Goal: Check status: Check status

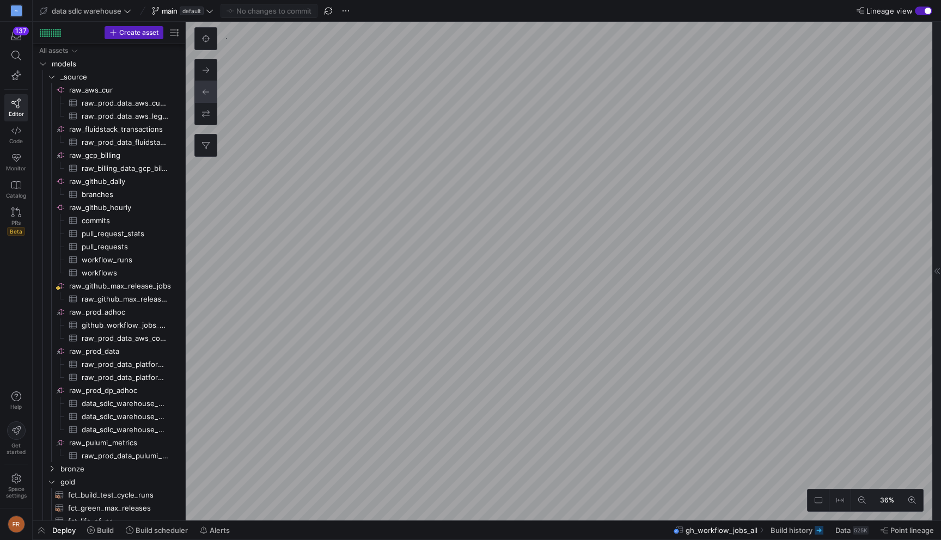
scroll to position [138, 0]
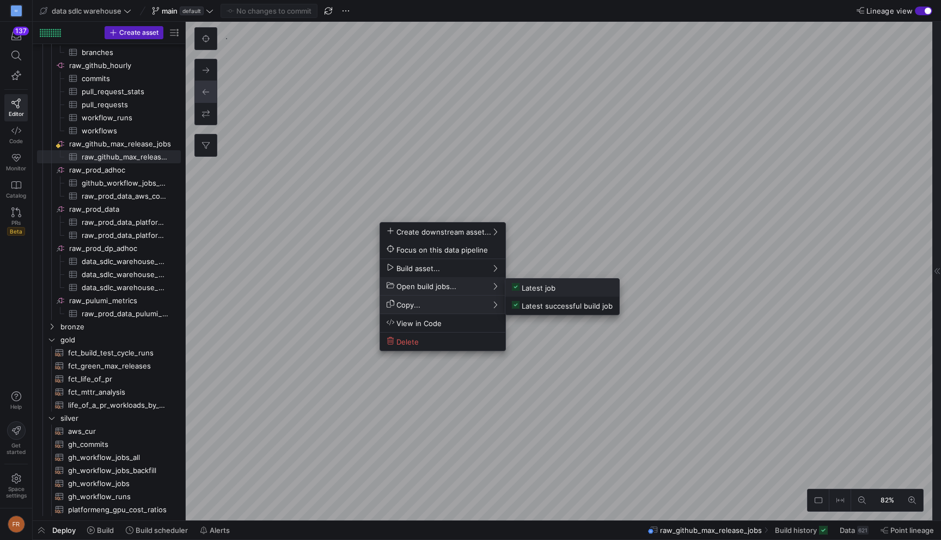
click at [532, 287] on span "Latest job" at bounding box center [534, 287] width 44 height 9
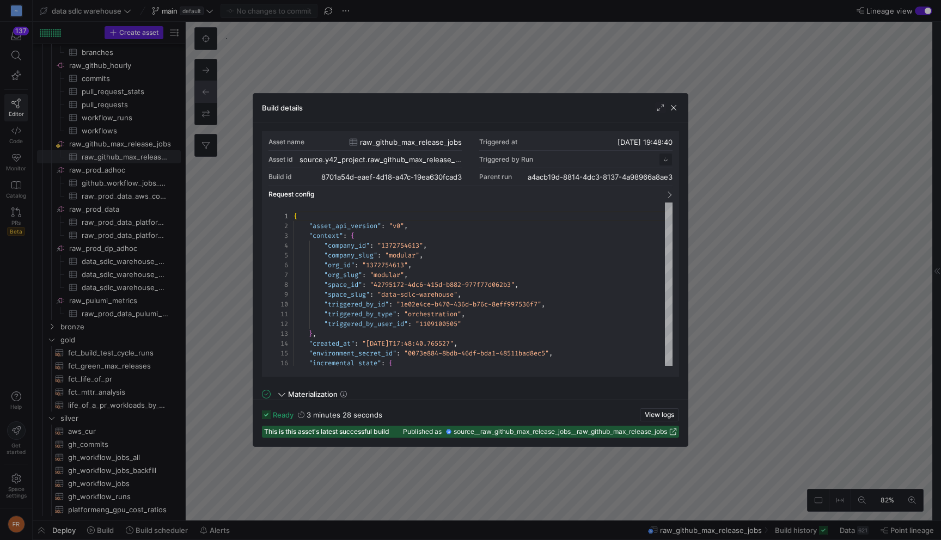
scroll to position [98, 0]
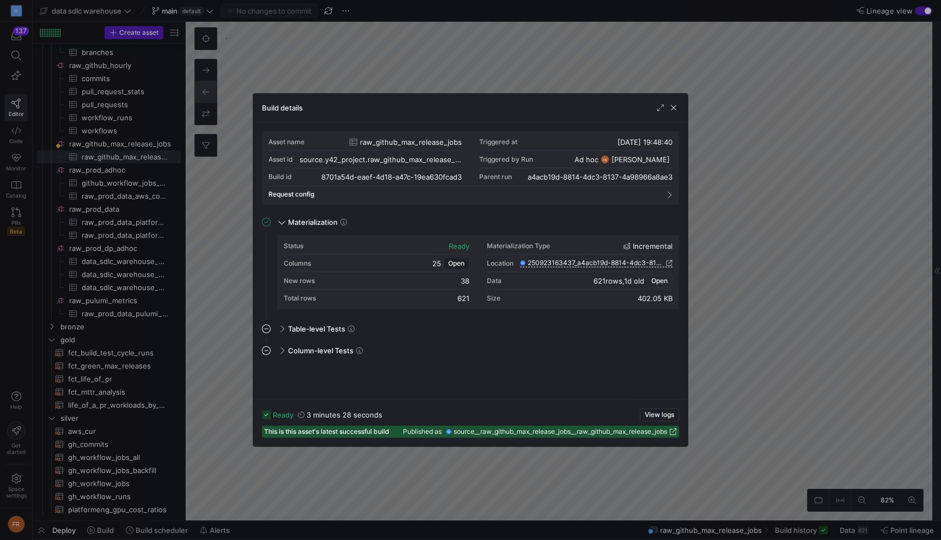
click at [655, 282] on span "Open" at bounding box center [659, 281] width 16 height 8
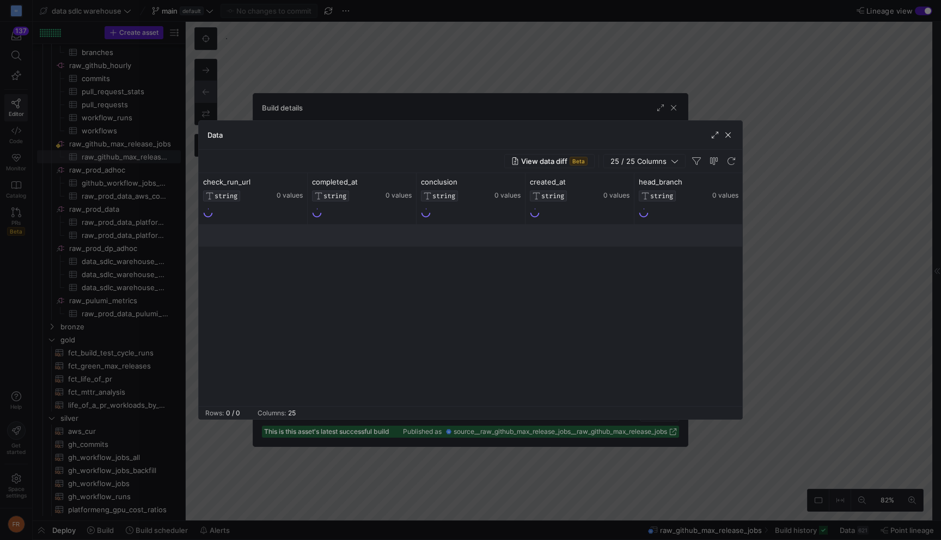
click at [722, 133] on div at bounding box center [722, 135] width 24 height 11
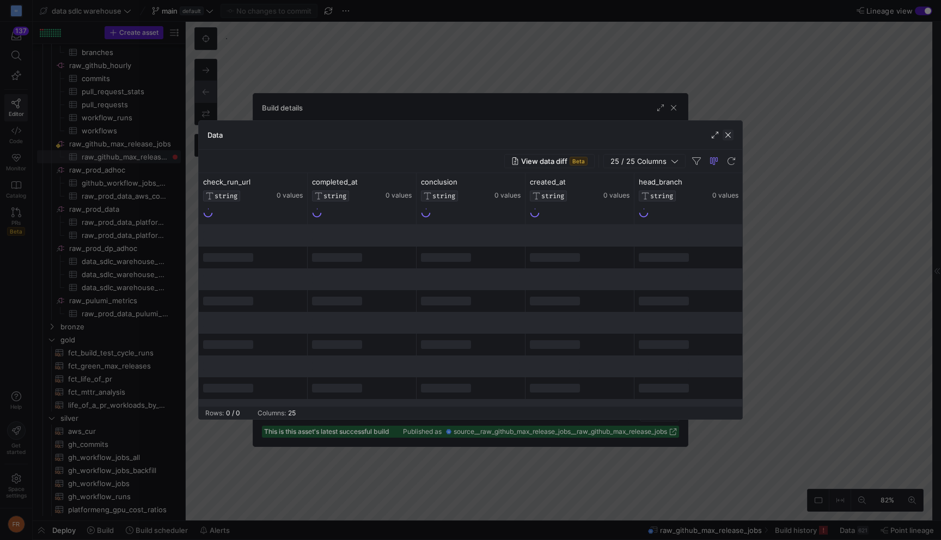
click at [726, 134] on span "button" at bounding box center [728, 135] width 11 height 11
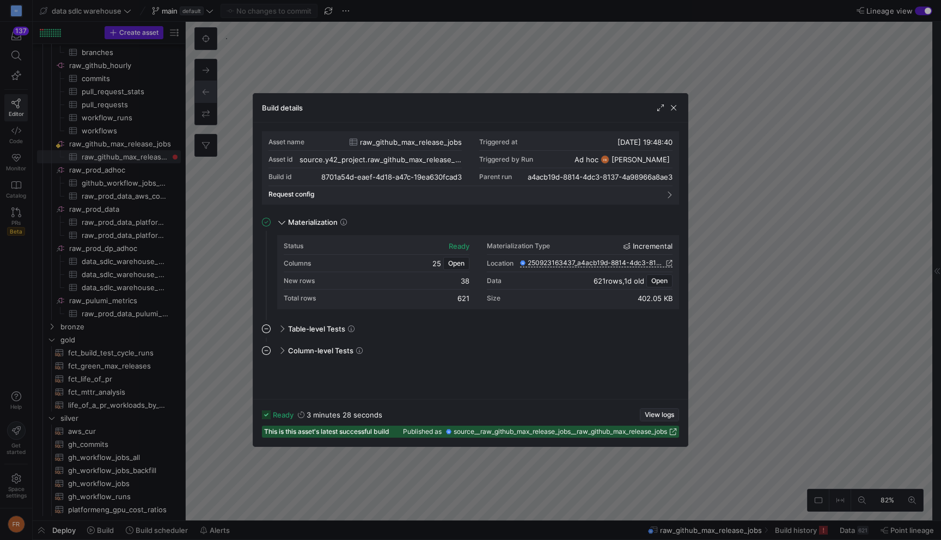
click at [656, 411] on span "View logs" at bounding box center [659, 415] width 29 height 8
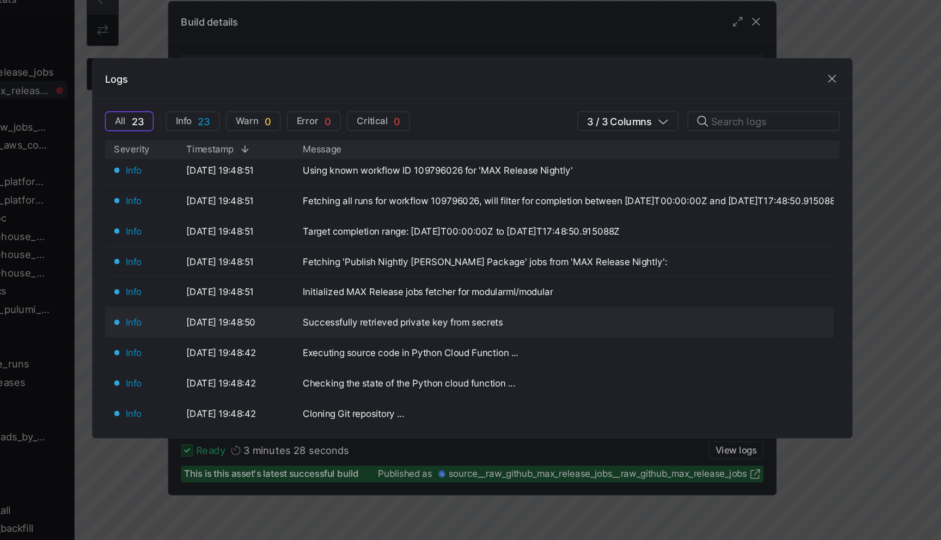
scroll to position [308, 0]
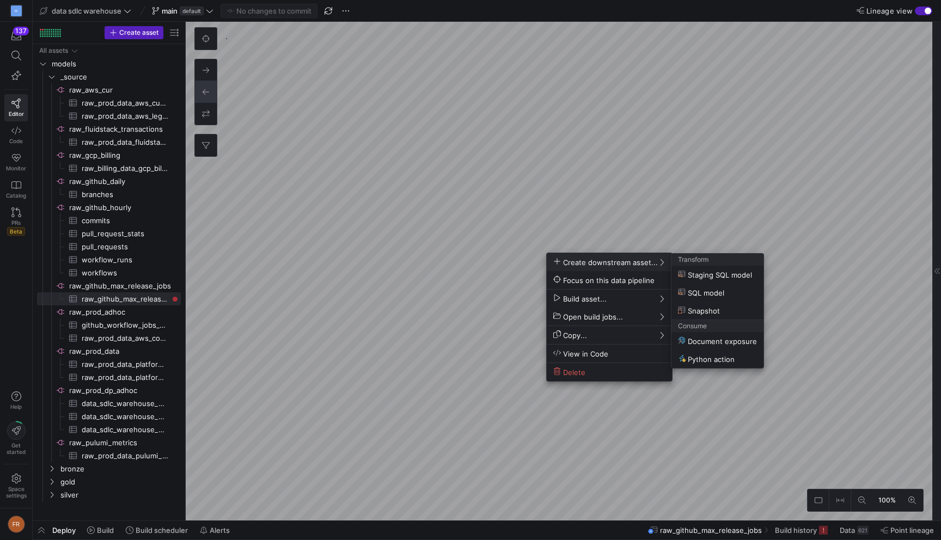
click at [725, 230] on div at bounding box center [470, 270] width 941 height 540
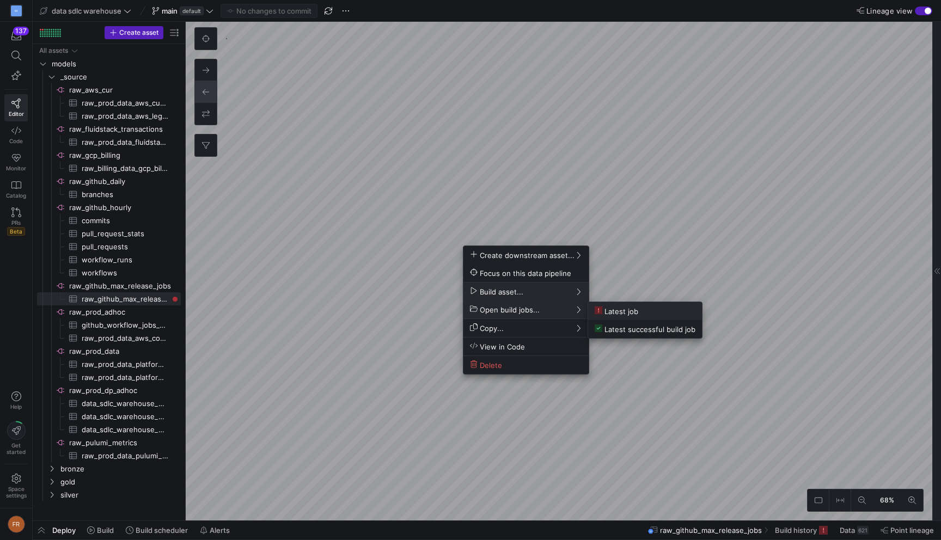
click at [628, 315] on span "Latest job" at bounding box center [617, 311] width 44 height 9
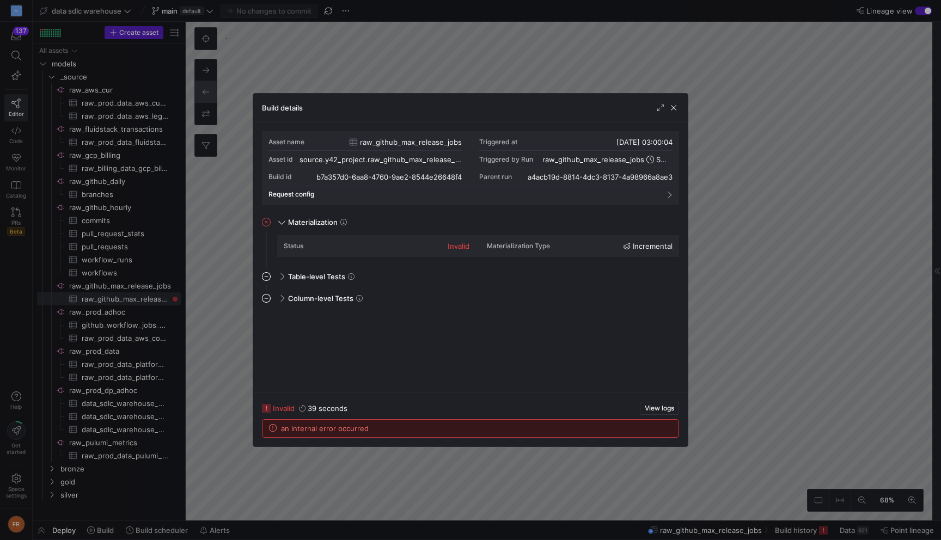
scroll to position [98, 0]
click at [665, 406] on span "View logs" at bounding box center [659, 409] width 29 height 8
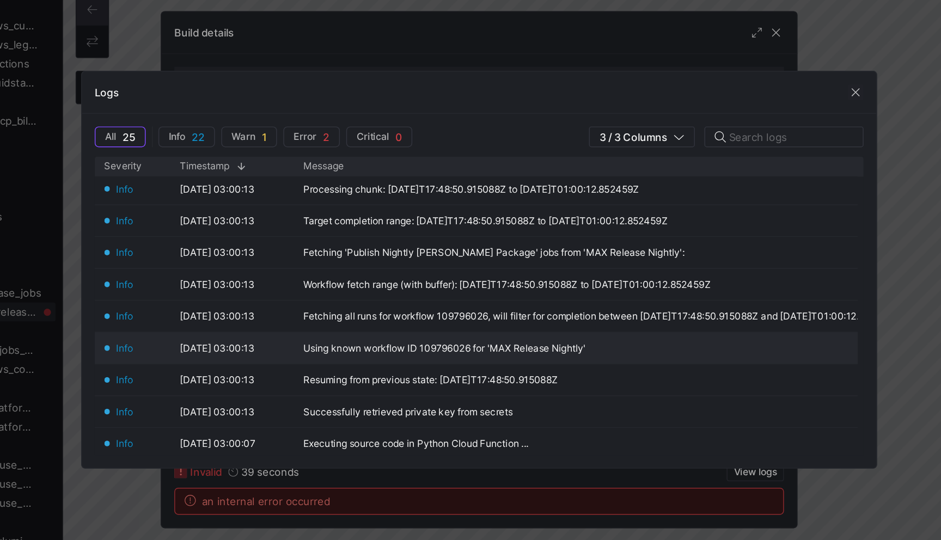
scroll to position [303, 0]
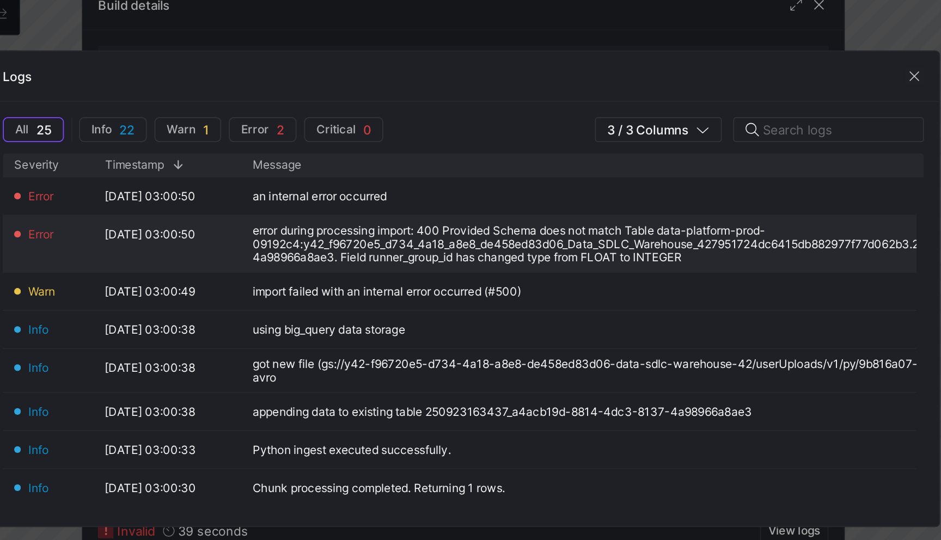
click at [506, 239] on div "error during processing import: 400 Provided Schema does not match Table data-p…" at bounding box center [609, 244] width 519 height 23
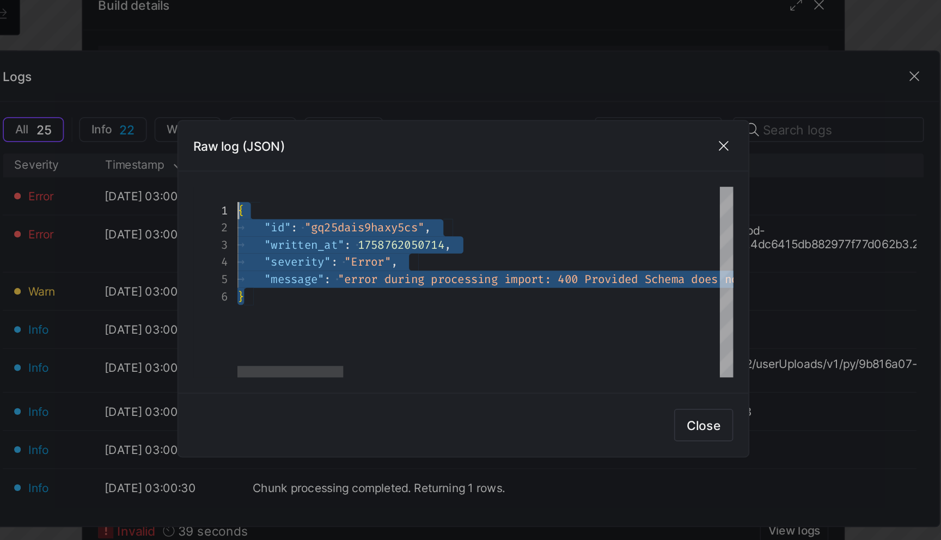
drag, startPoint x: 358, startPoint y: 271, endPoint x: 343, endPoint y: 228, distance: 45.6
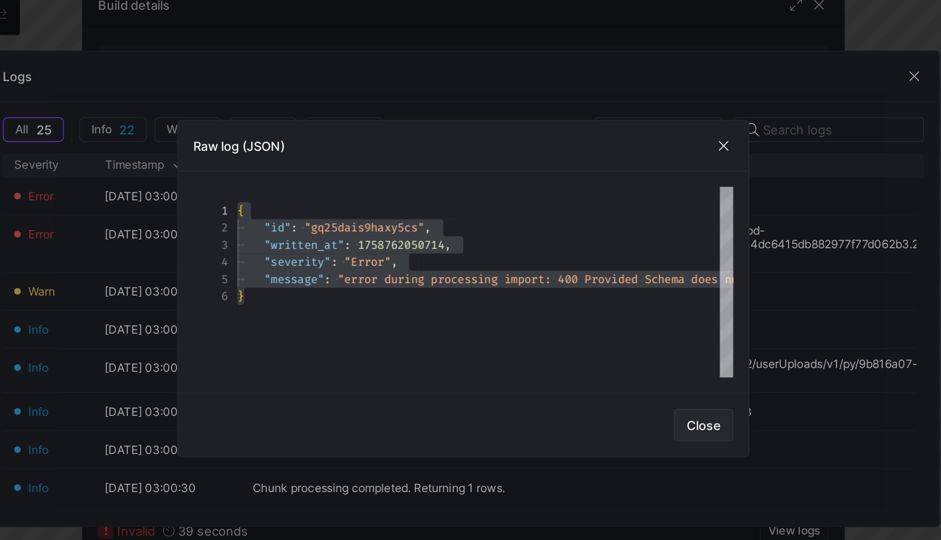
click at [612, 347] on span "Close" at bounding box center [608, 348] width 20 height 9
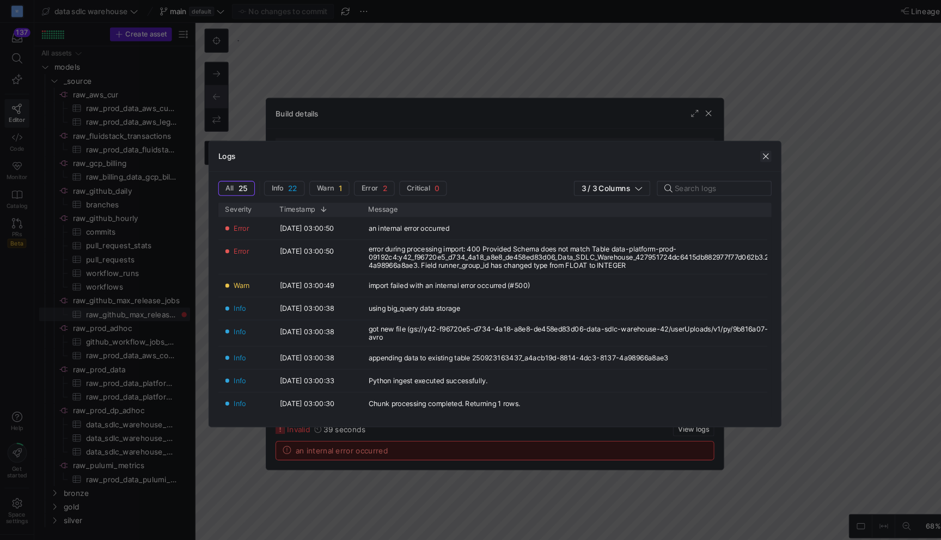
click at [729, 150] on span "button" at bounding box center [728, 148] width 11 height 11
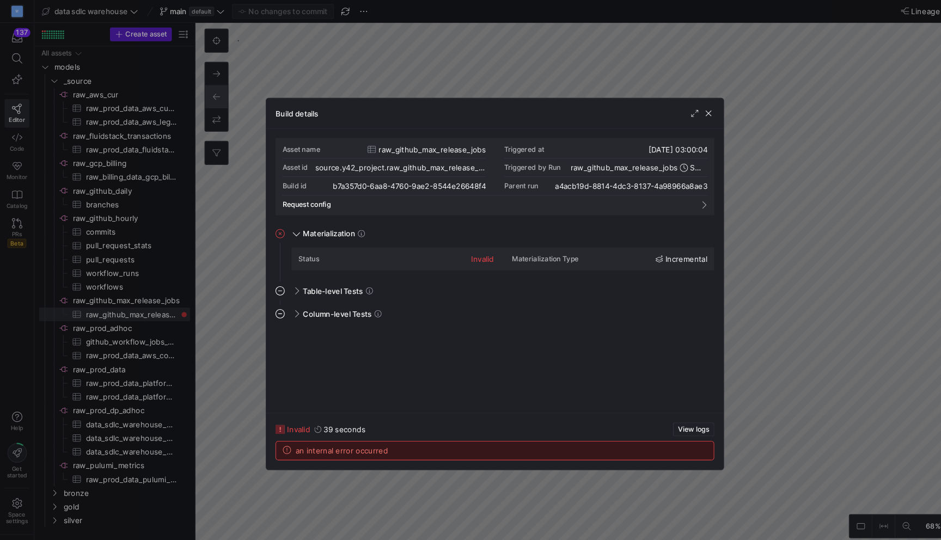
click at [516, 74] on div at bounding box center [470, 270] width 941 height 540
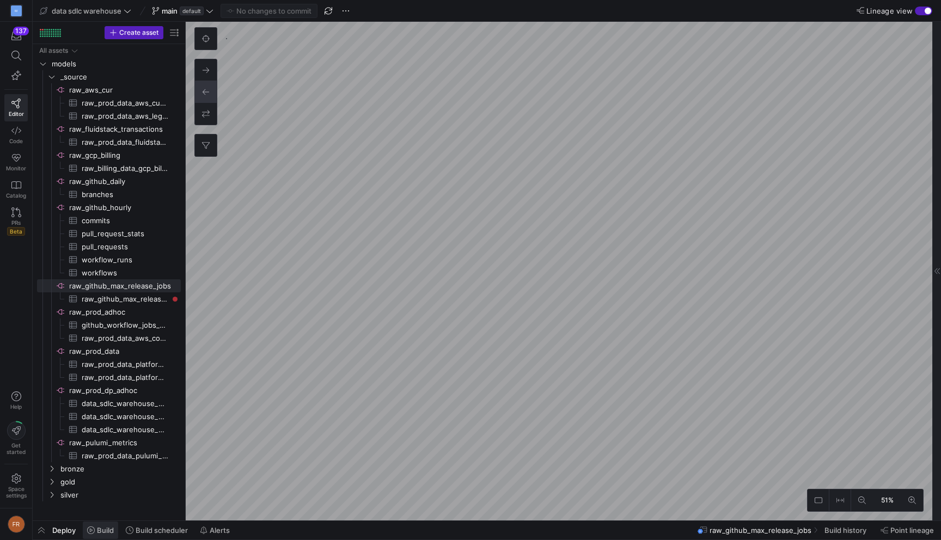
click at [110, 534] on span "Build" at bounding box center [105, 530] width 17 height 9
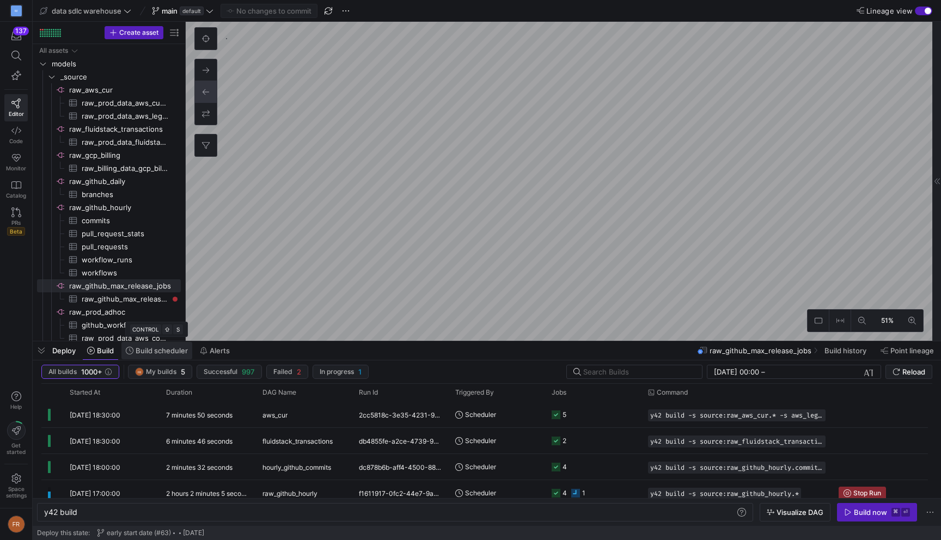
click at [164, 354] on span "Build scheduler" at bounding box center [162, 350] width 52 height 9
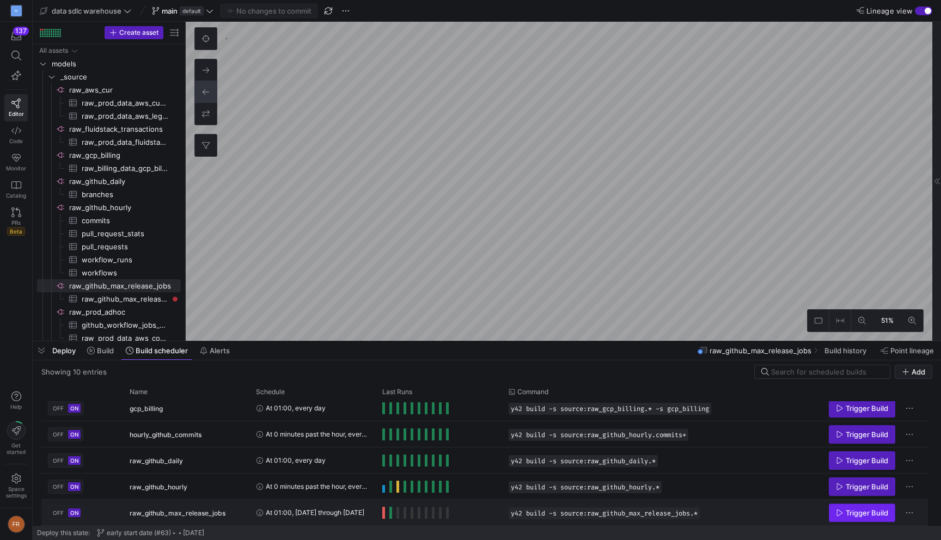
click at [864, 508] on span "Press SPACE to select this row." at bounding box center [861, 512] width 65 height 17
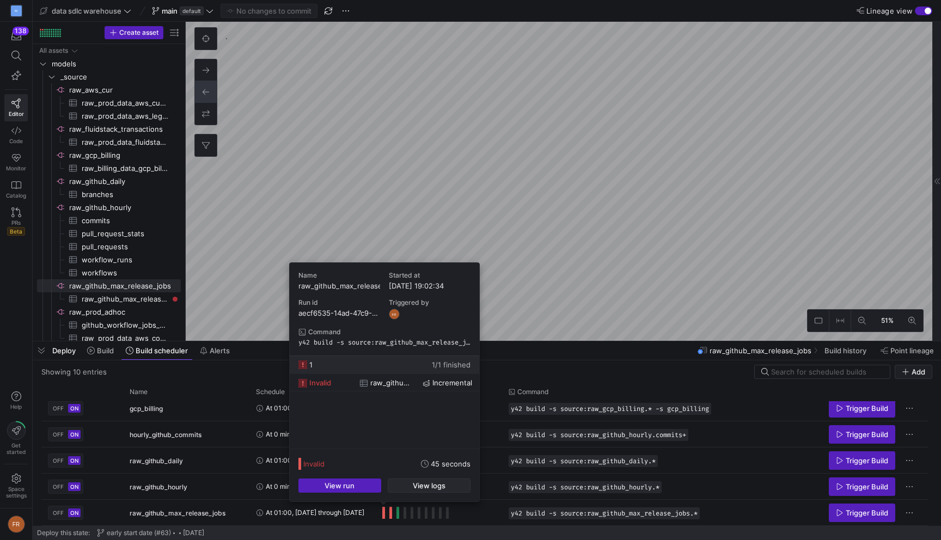
click at [416, 487] on span "View logs" at bounding box center [429, 485] width 33 height 9
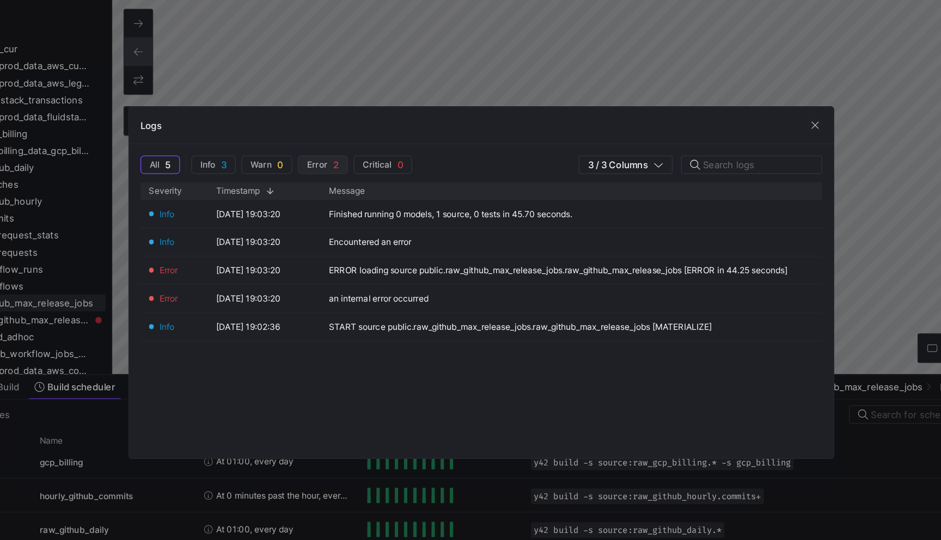
click at [356, 180] on span "Error 2" at bounding box center [348, 179] width 25 height 9
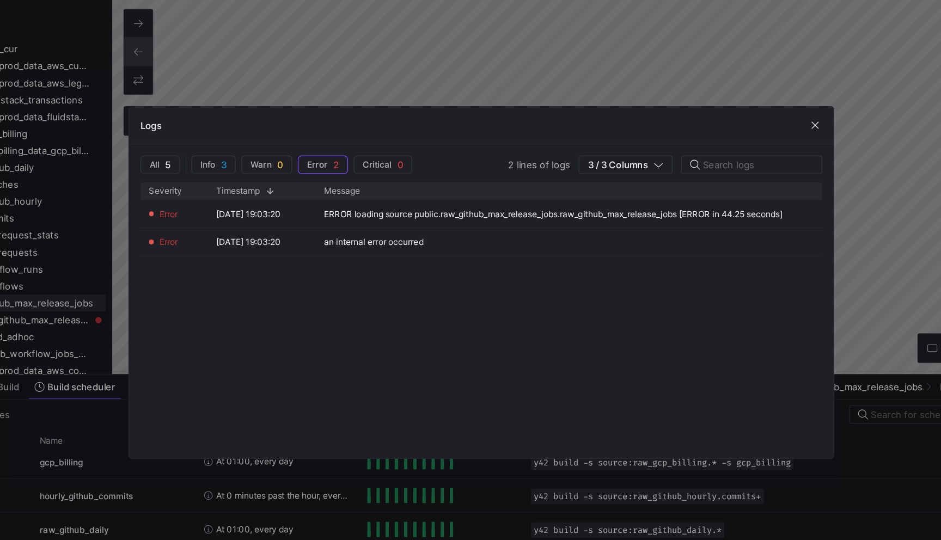
click at [426, 117] on div at bounding box center [470, 270] width 941 height 540
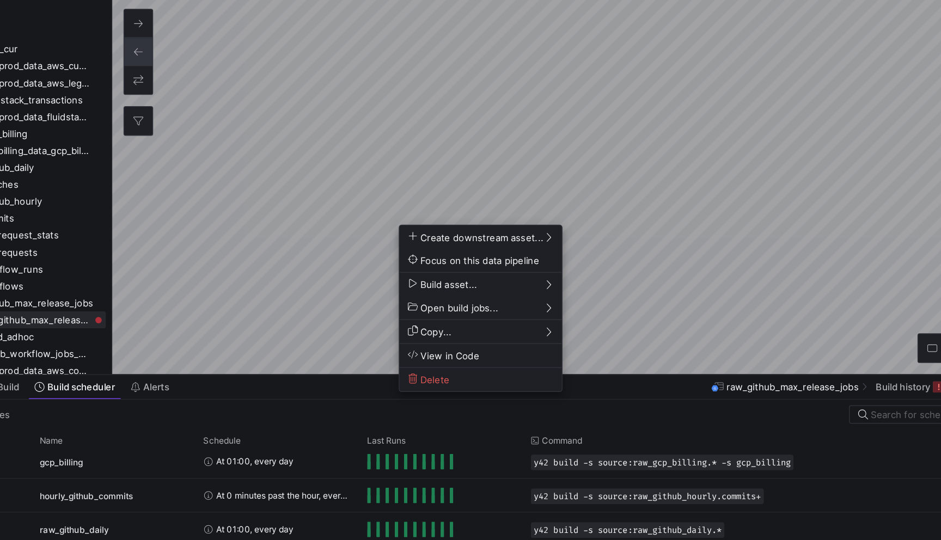
drag, startPoint x: 647, startPoint y: 213, endPoint x: 531, endPoint y: 212, distance: 116.0
click at [531, 212] on div at bounding box center [470, 270] width 941 height 540
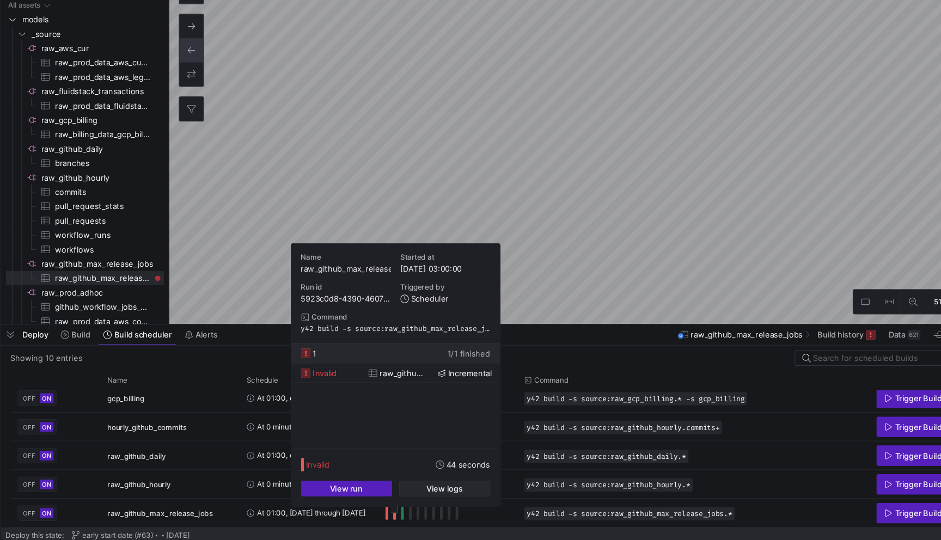
click at [433, 487] on span "View logs" at bounding box center [436, 490] width 33 height 9
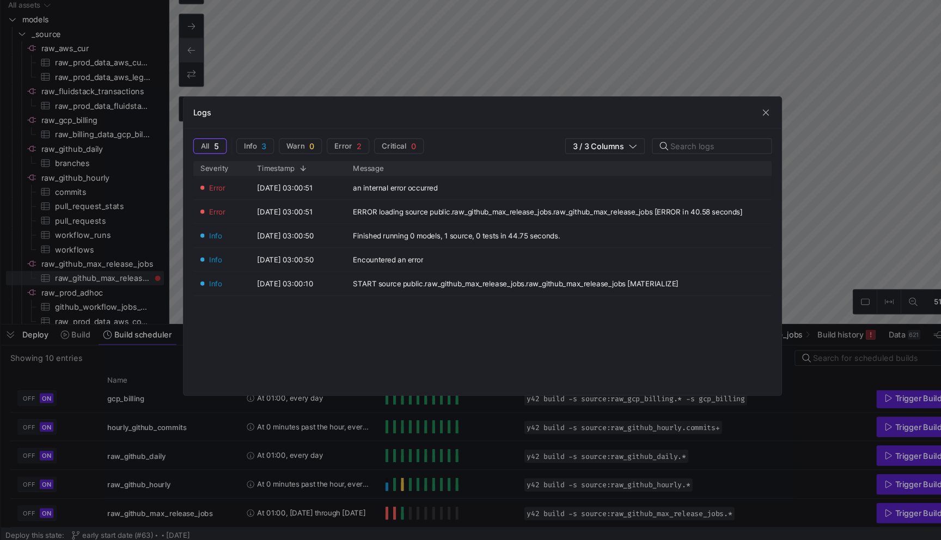
click at [408, 503] on div at bounding box center [470, 270] width 941 height 540
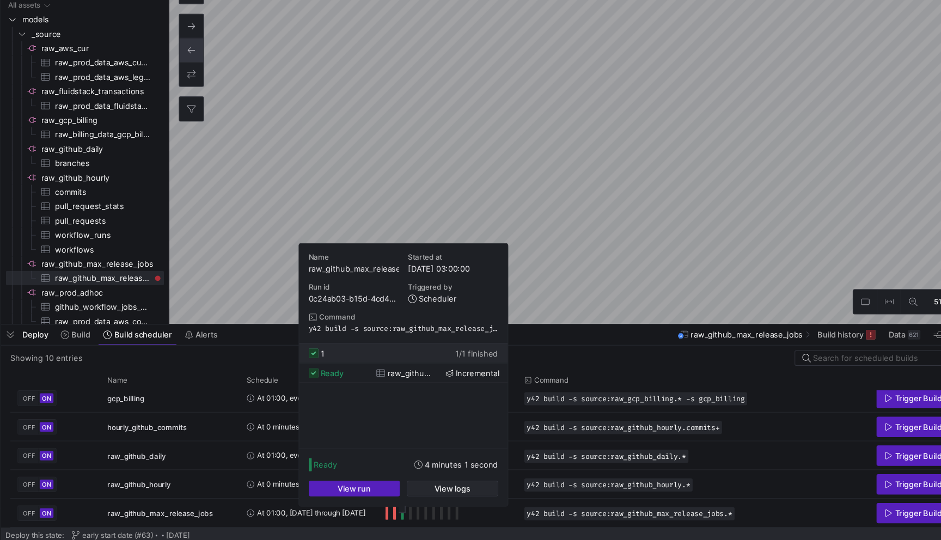
click at [434, 487] on span "View logs" at bounding box center [443, 490] width 33 height 9
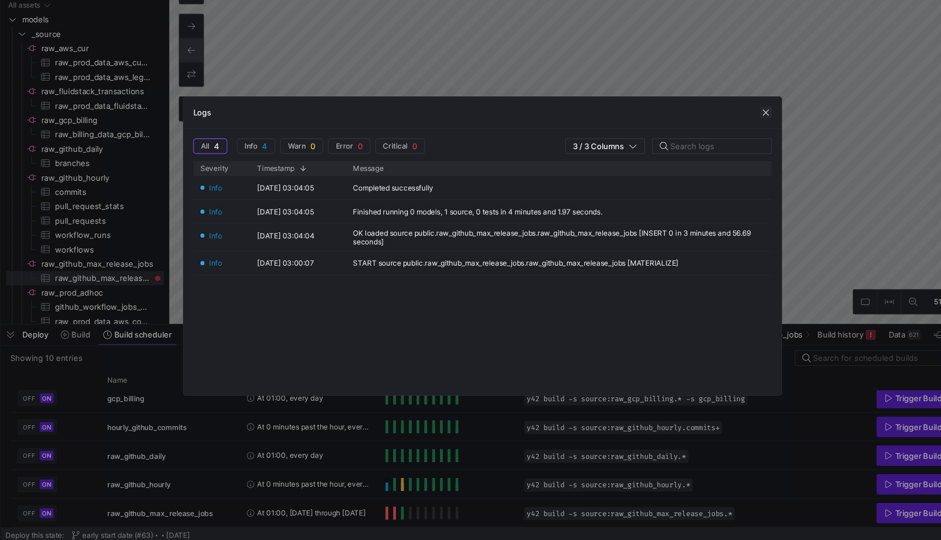
click at [728, 148] on span "button" at bounding box center [728, 148] width 11 height 11
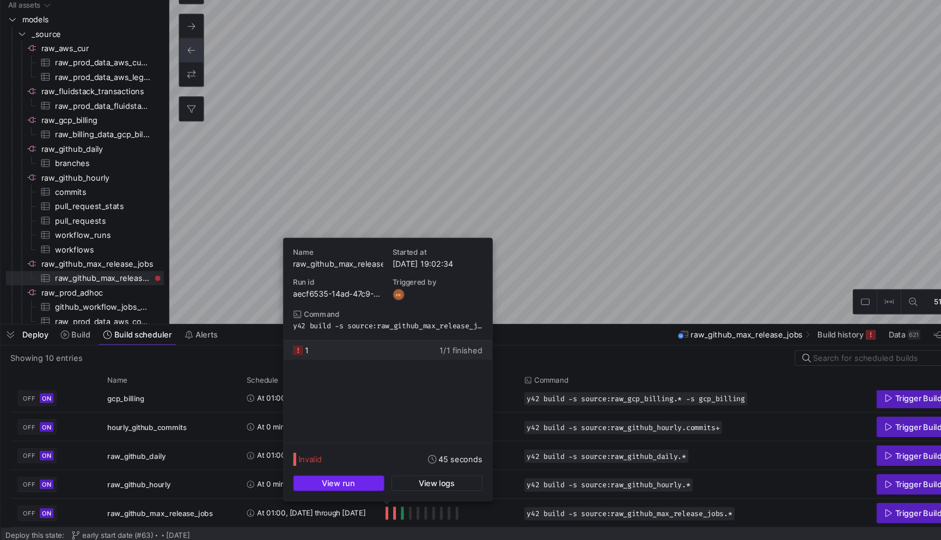
click at [360, 487] on span "button" at bounding box center [340, 485] width 82 height 13
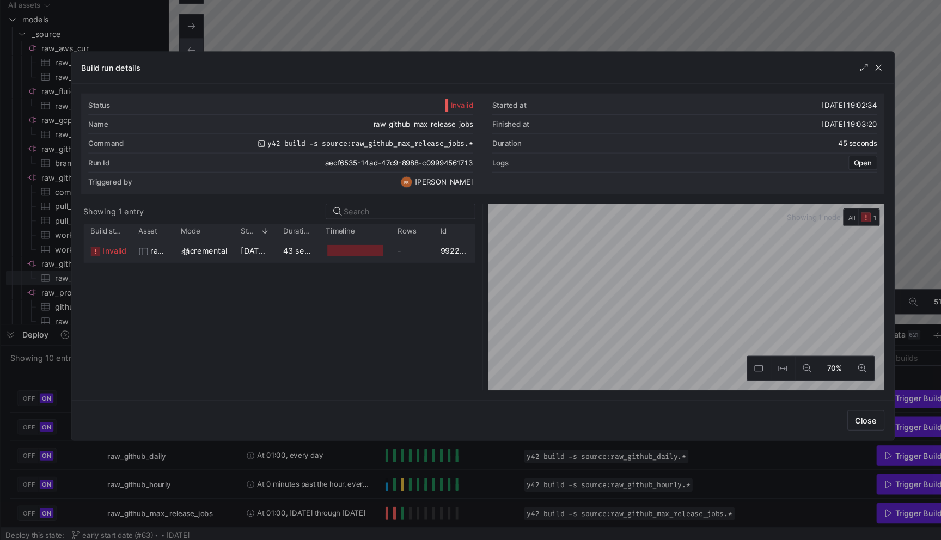
click at [326, 280] on div at bounding box center [354, 274] width 65 height 21
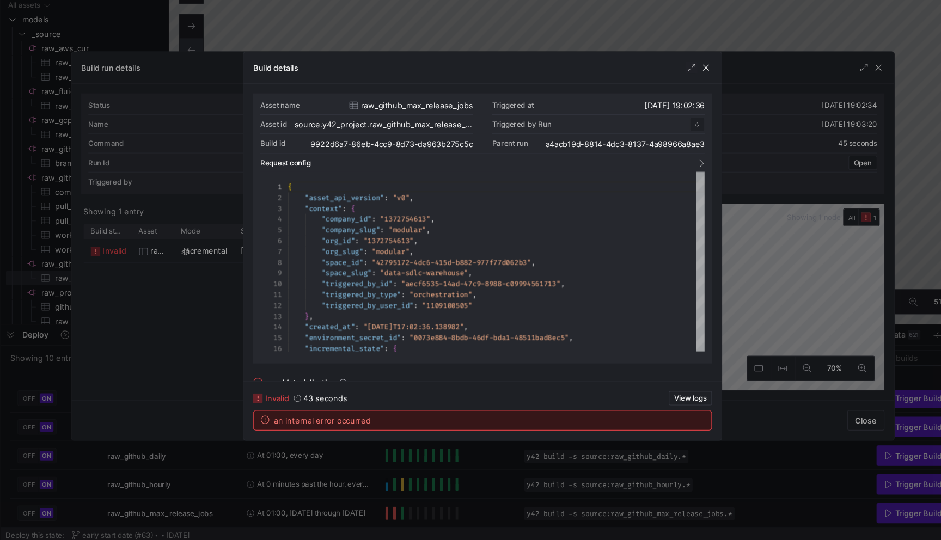
scroll to position [98, 0]
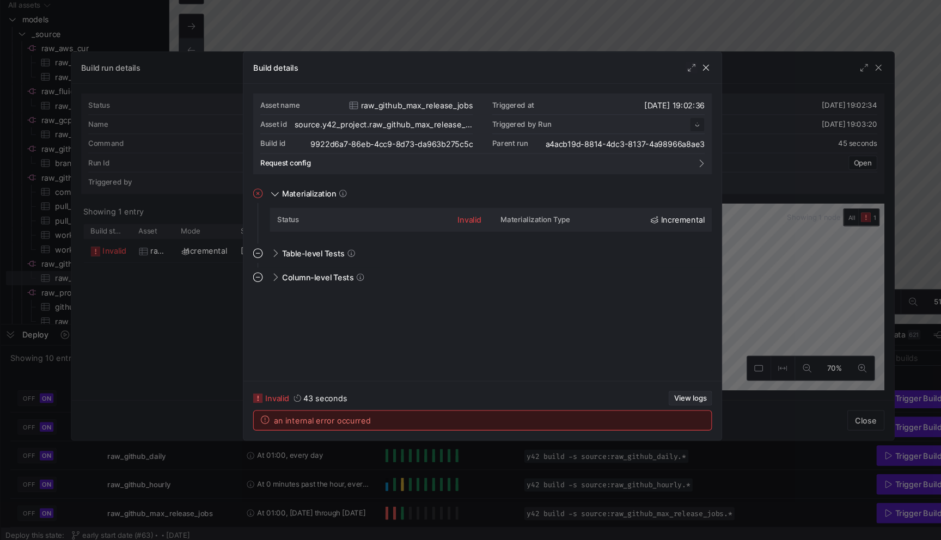
click at [650, 405] on span "View logs" at bounding box center [659, 409] width 29 height 8
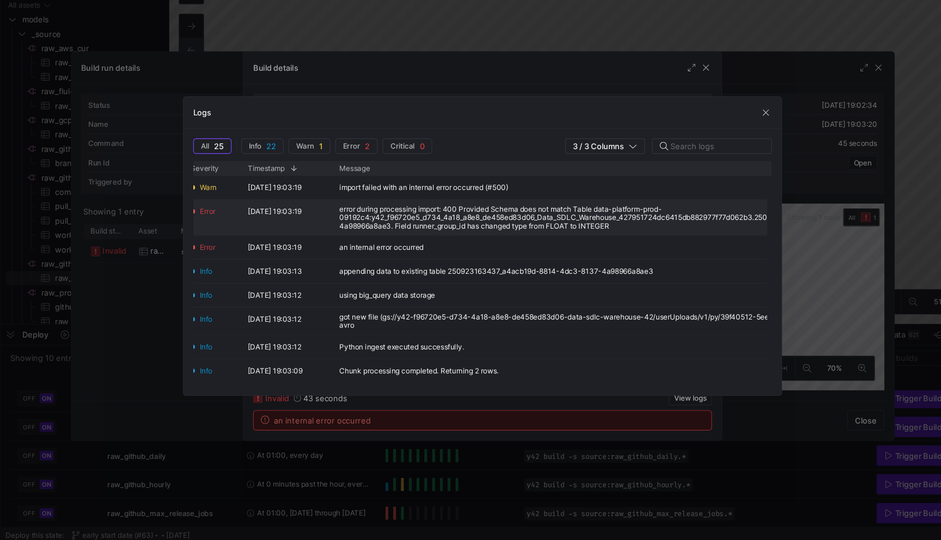
scroll to position [0, 0]
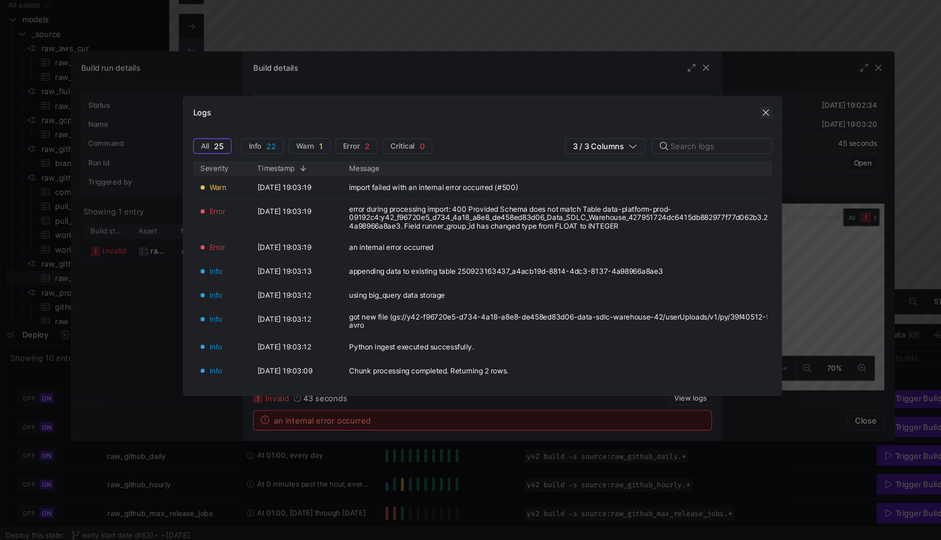
click at [726, 150] on span "button" at bounding box center [728, 148] width 11 height 11
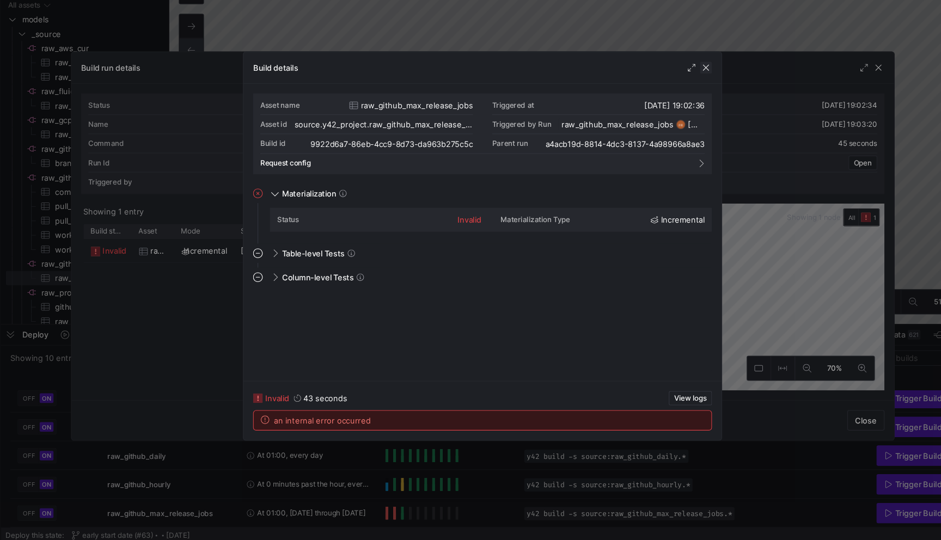
click at [671, 109] on span "button" at bounding box center [673, 107] width 11 height 11
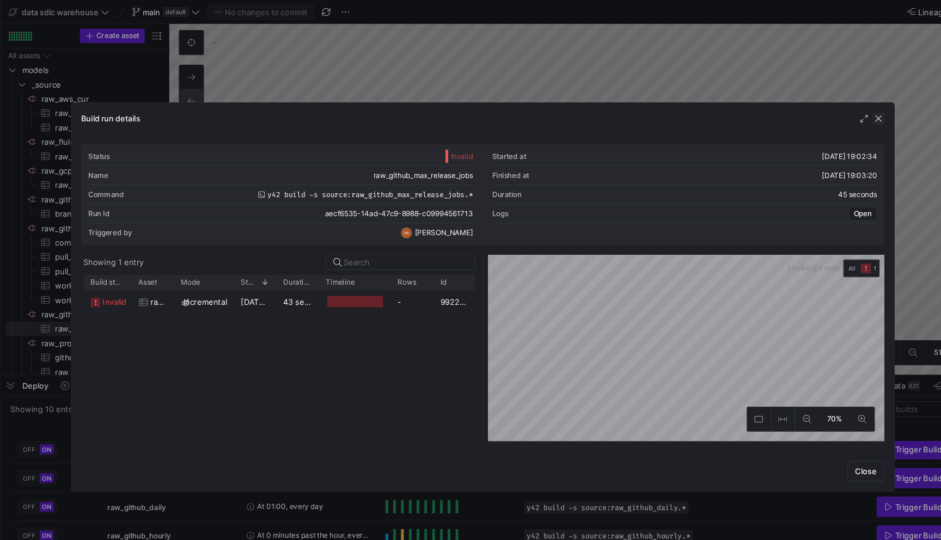
click at [830, 105] on span "button" at bounding box center [830, 107] width 11 height 11
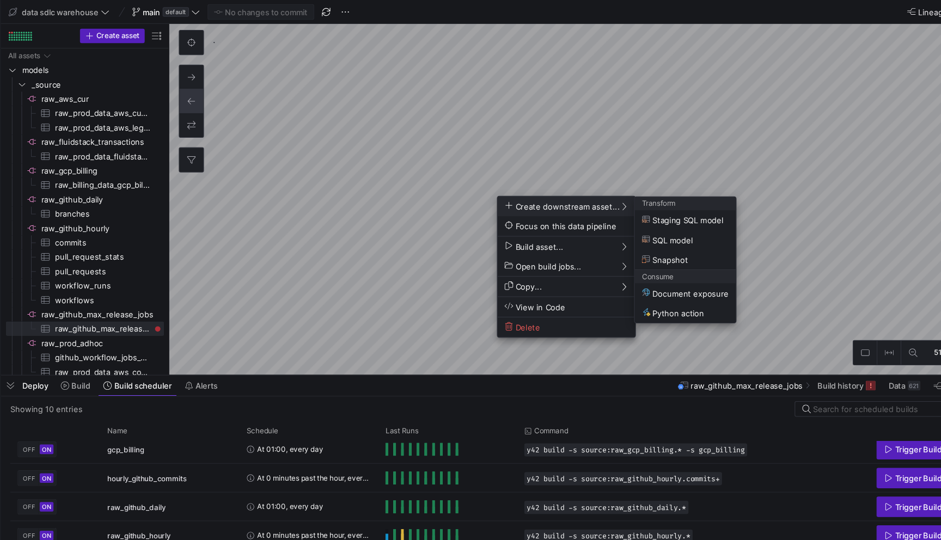
drag, startPoint x: 565, startPoint y: 151, endPoint x: 552, endPoint y: 151, distance: 13.1
click at [552, 151] on div at bounding box center [470, 270] width 941 height 540
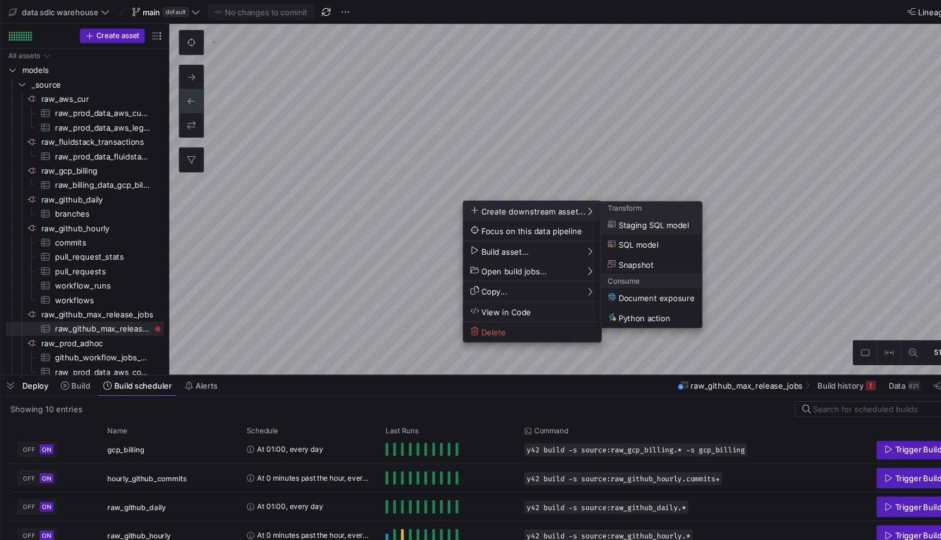
click at [452, 174] on div at bounding box center [470, 270] width 941 height 540
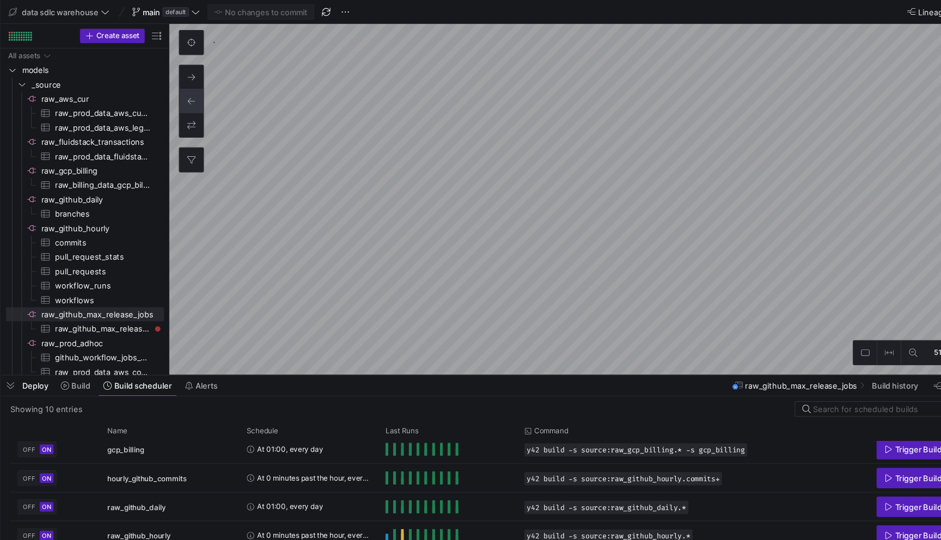
type textarea """" GitHub MAX Release Jobs Source Connector Fetches "Publish Nightly Conda Pac…"
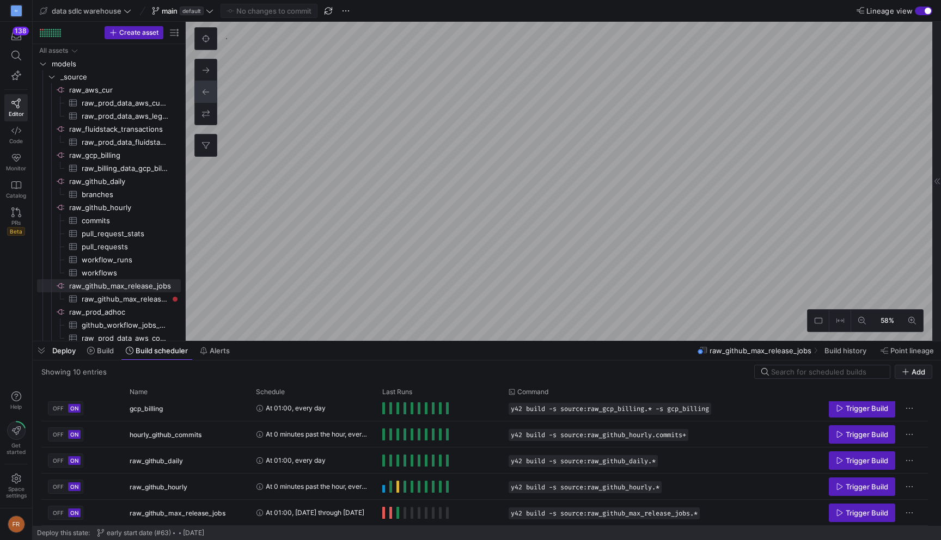
click at [925, 8] on div "button" at bounding box center [928, 11] width 7 height 7
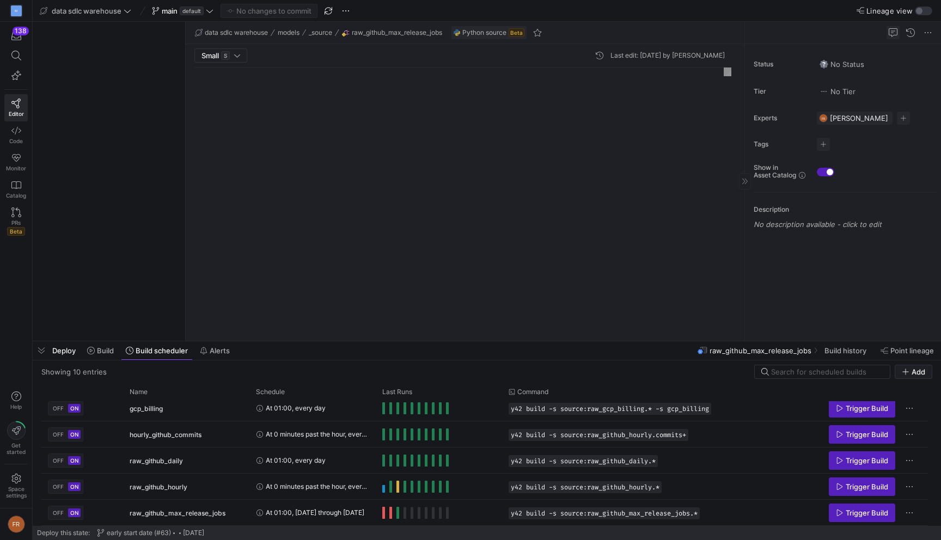
scroll to position [98, 0]
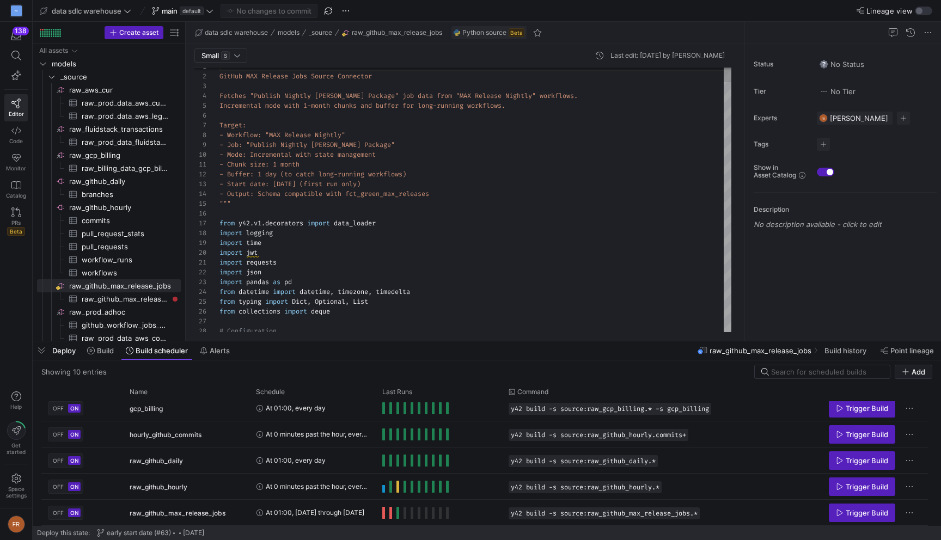
type textarea "- Chunk size: 1 month - Buffer: 1 day (to catch long-running workflows) - Start…"
type textarea "r"
type textarea "GITHUB_APP_ID = "1628077" TARGET_WORKFLOW_NAME = "MAX Release Nightly" TARGET_W…"
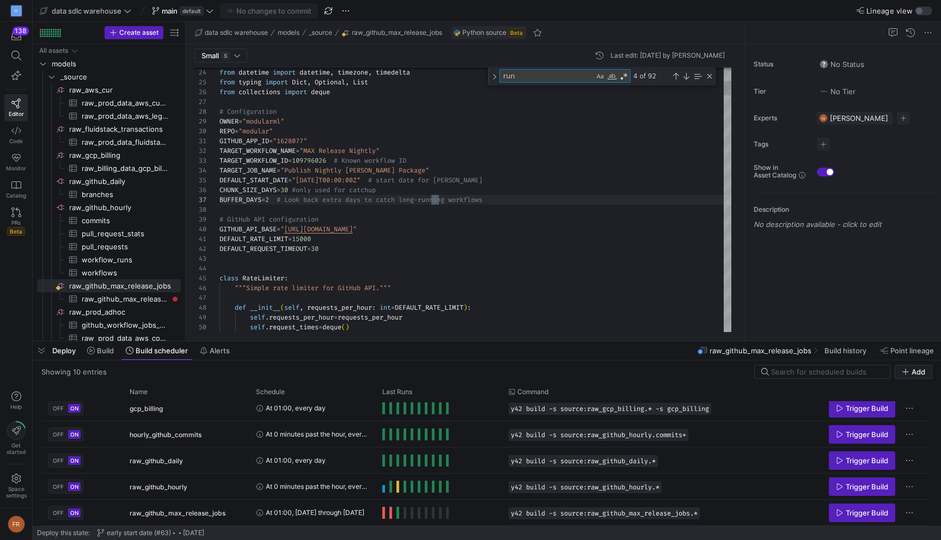
type textarea "runn"
type textarea "return [ 'check_run_url', 'completed_at', 'conclusion', 'created_at', 'head_bra…"
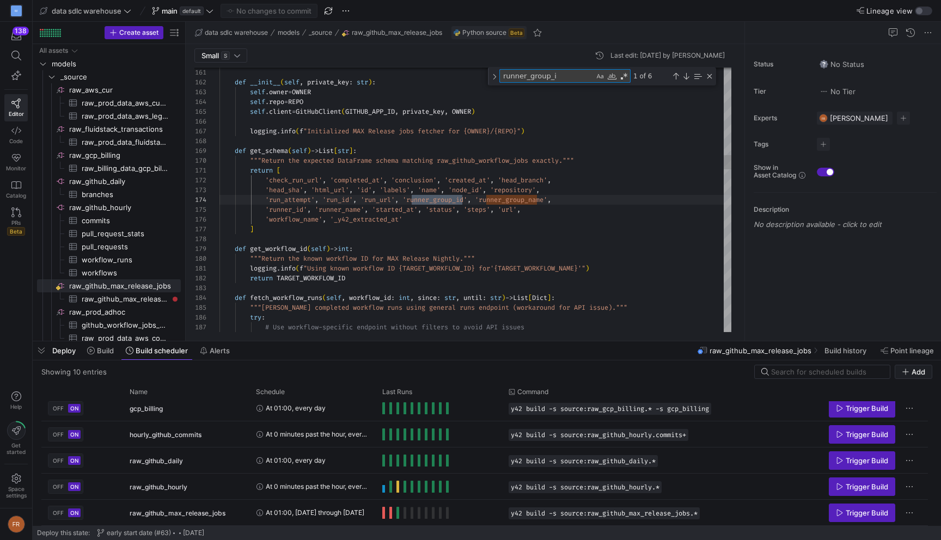
scroll to position [98, 251]
type textarea "runner_group_id"
click at [688, 76] on div "Next Match (Enter)" at bounding box center [686, 76] width 9 height 9
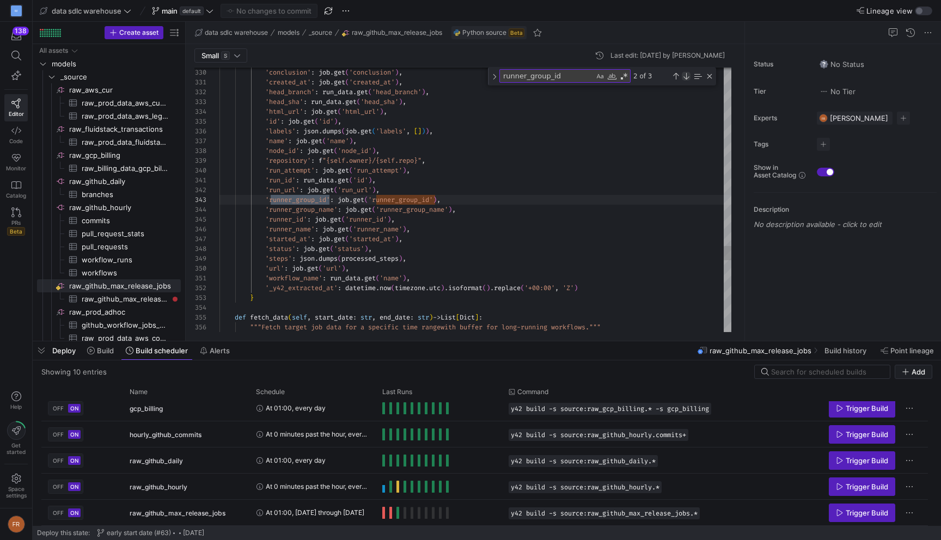
click at [686, 77] on div "Next Match (Enter)" at bounding box center [686, 76] width 9 height 9
type textarea "return [ 'check_run_url', 'completed_at', 'conclusion', 'created_at', 'head_bra…"
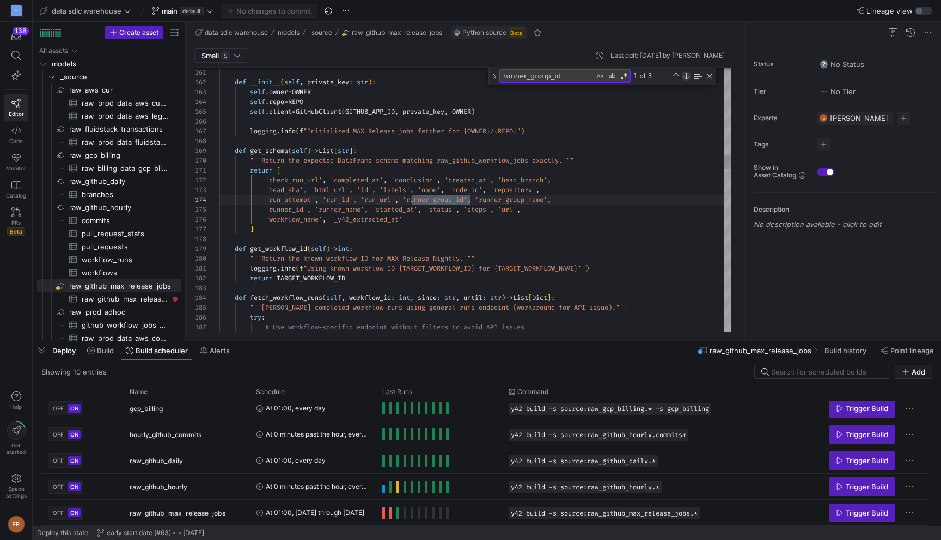
scroll to position [98, 251]
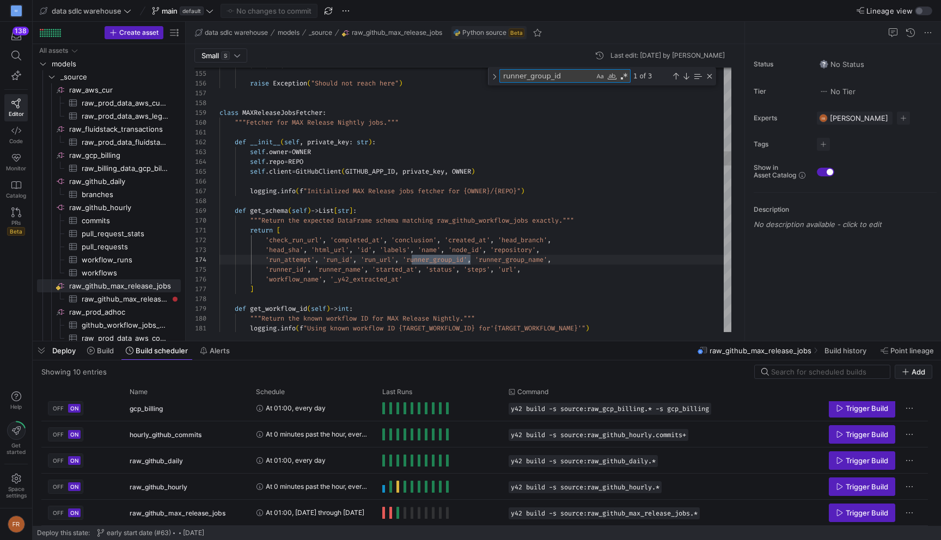
drag, startPoint x: 571, startPoint y: 80, endPoint x: 500, endPoint y: 79, distance: 71.3
click at [500, 79] on textarea "runner_group_id" at bounding box center [547, 76] width 94 height 13
click at [706, 78] on div "Close (Escape)" at bounding box center [709, 76] width 9 height 9
click at [919, 10] on div "button" at bounding box center [919, 11] width 7 height 7
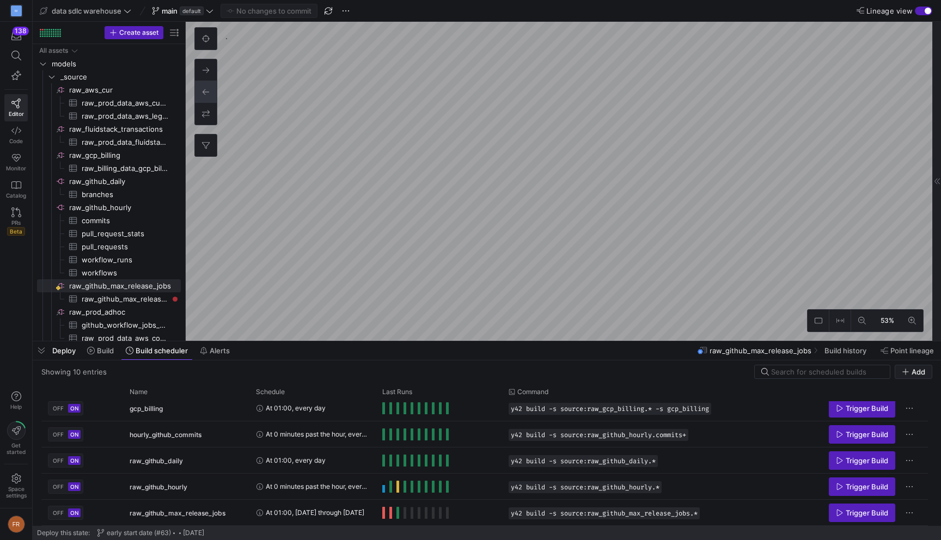
scroll to position [200, 0]
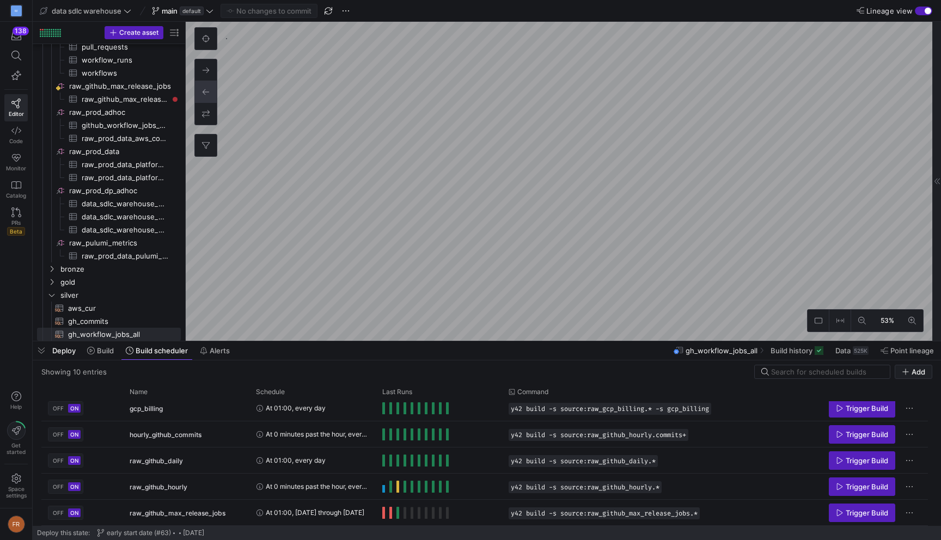
click at [926, 14] on div "button" at bounding box center [928, 11] width 7 height 7
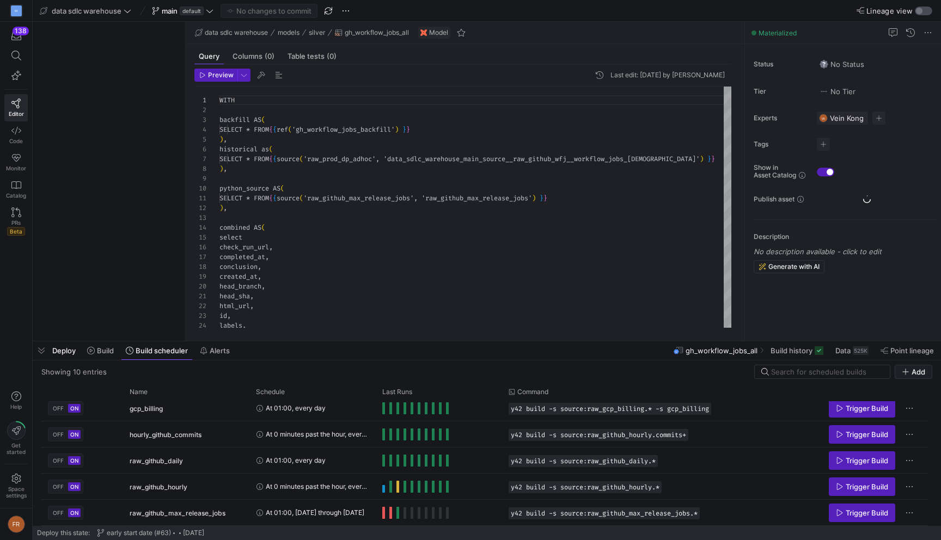
scroll to position [98, 0]
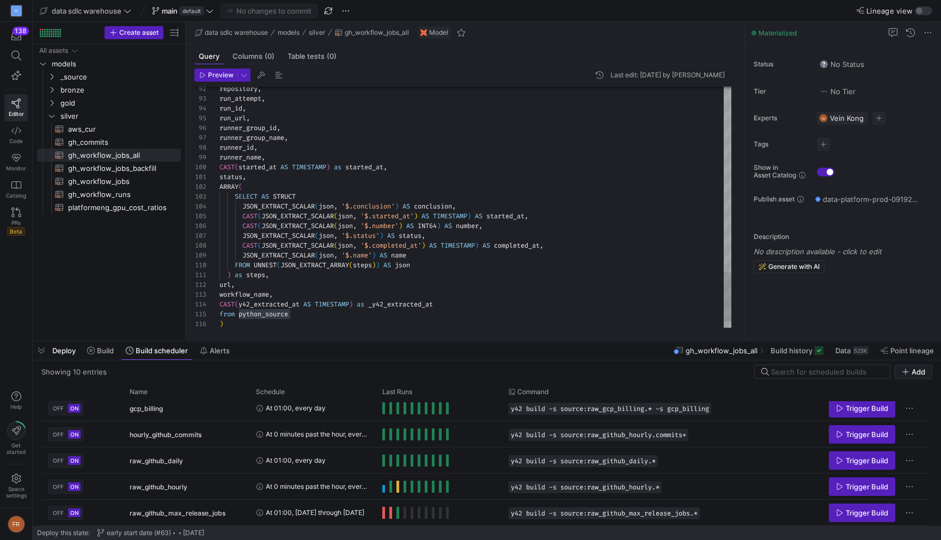
type textarea "node_id, repository, run_attempt, run_id, run_url, runner_group_id, runner_grou…"
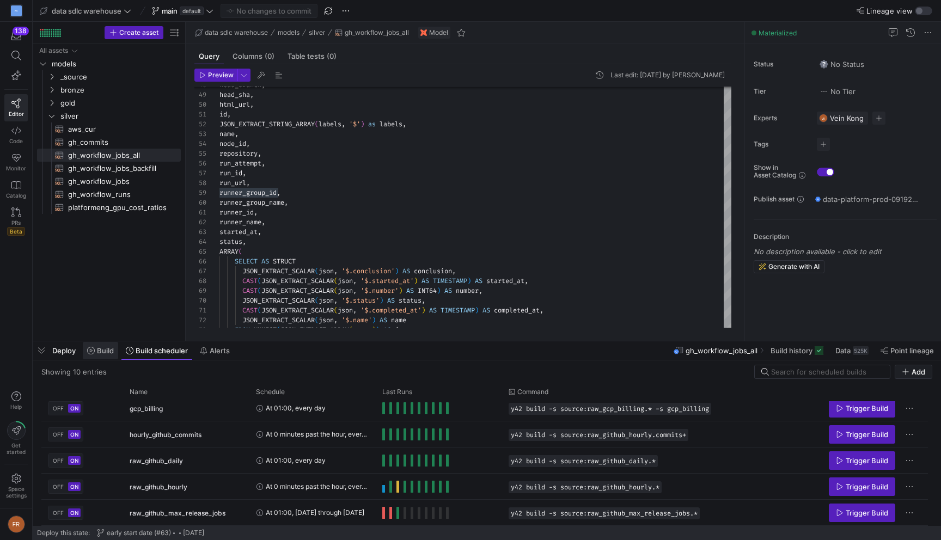
click at [103, 351] on span "Build" at bounding box center [105, 350] width 17 height 9
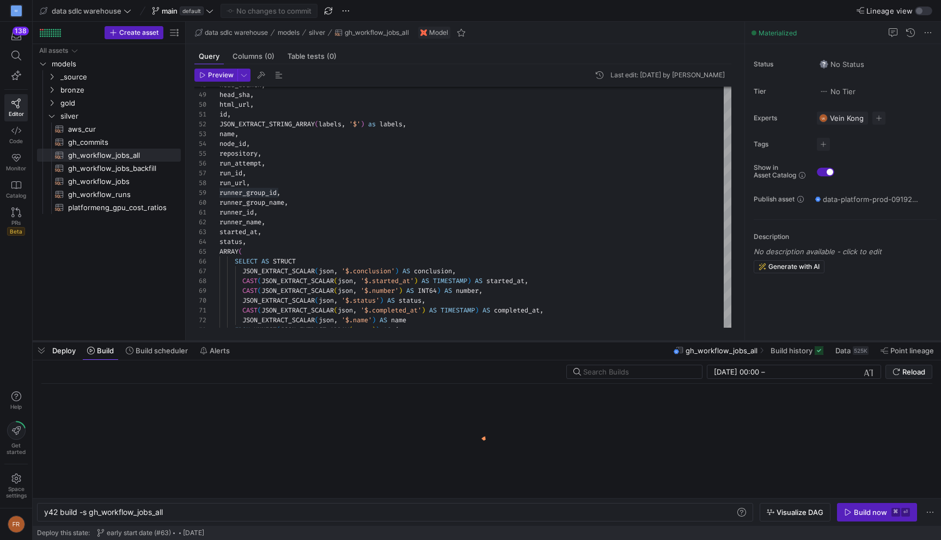
scroll to position [0, 120]
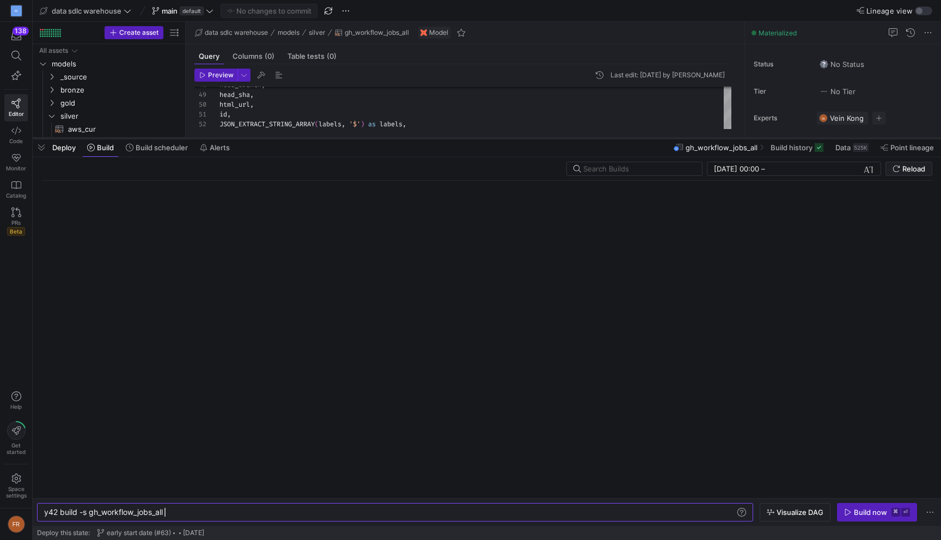
drag, startPoint x: 239, startPoint y: 341, endPoint x: 288, endPoint y: 135, distance: 212.0
click at [288, 136] on div at bounding box center [487, 138] width 908 height 4
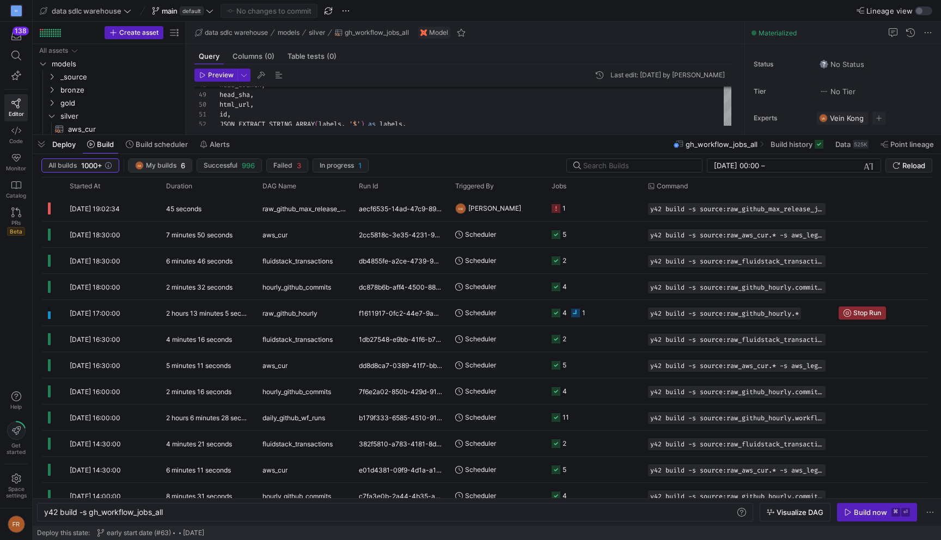
click at [169, 165] on span "My builds" at bounding box center [161, 166] width 30 height 8
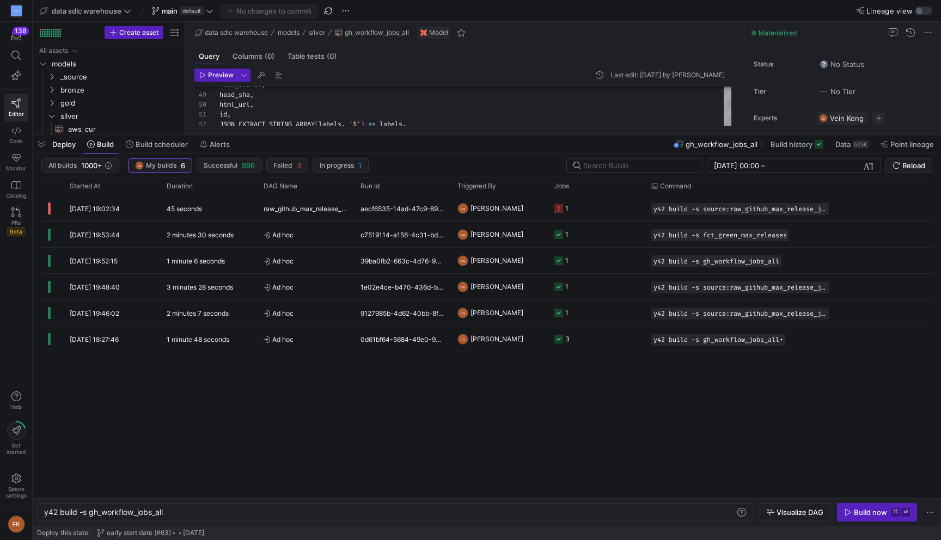
click at [738, 166] on input "26/08/2025, 00:00" at bounding box center [736, 165] width 45 height 9
click at [869, 166] on span "button" at bounding box center [868, 165] width 11 height 11
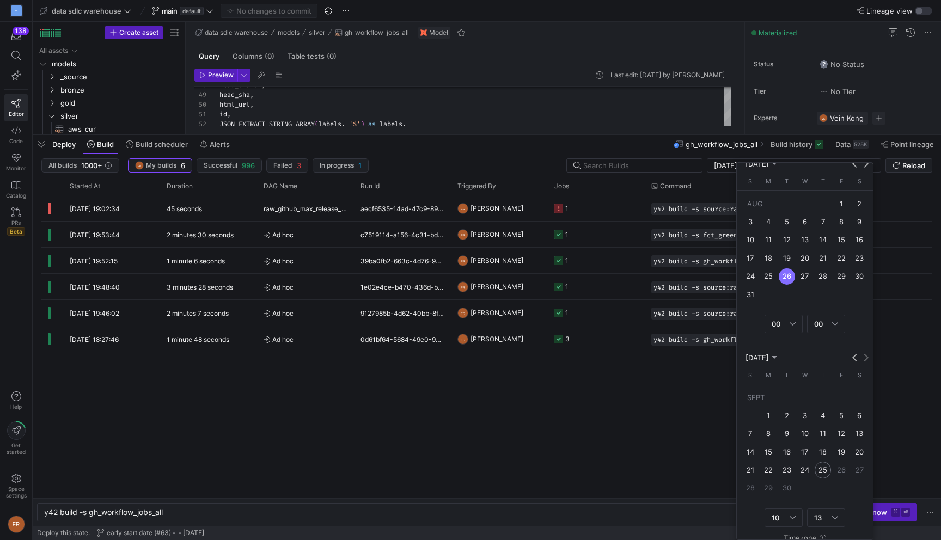
scroll to position [7, 0]
click at [661, 405] on div at bounding box center [470, 270] width 941 height 540
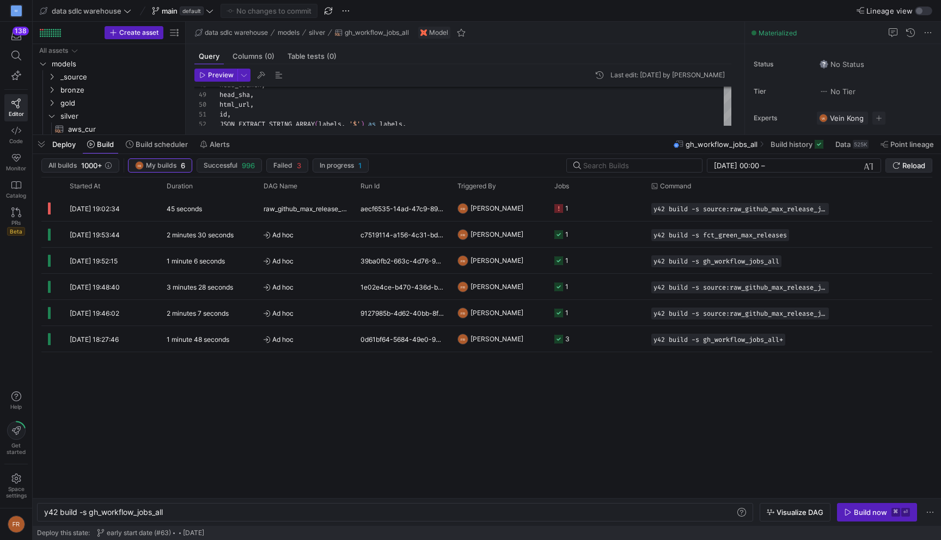
click at [895, 165] on icon "submit" at bounding box center [897, 166] width 8 height 8
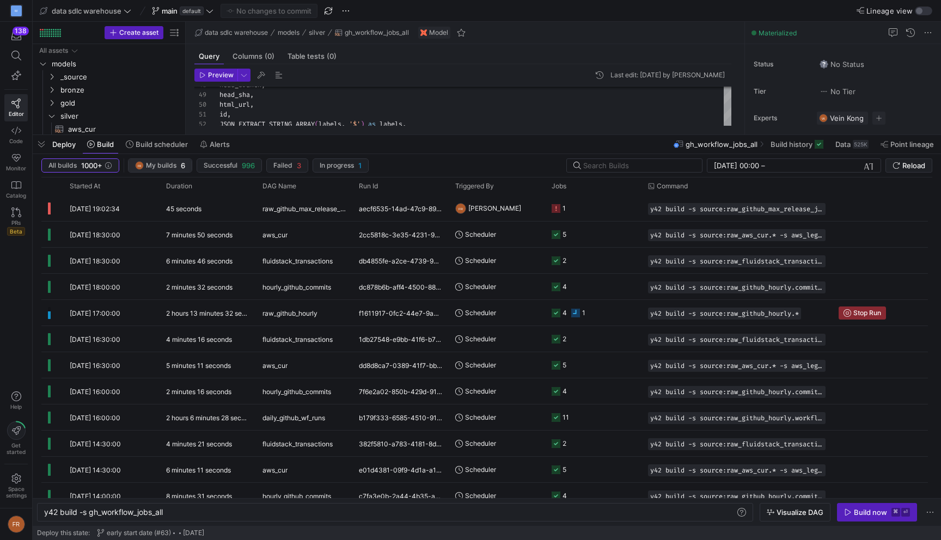
click at [155, 167] on span "My builds" at bounding box center [161, 166] width 30 height 8
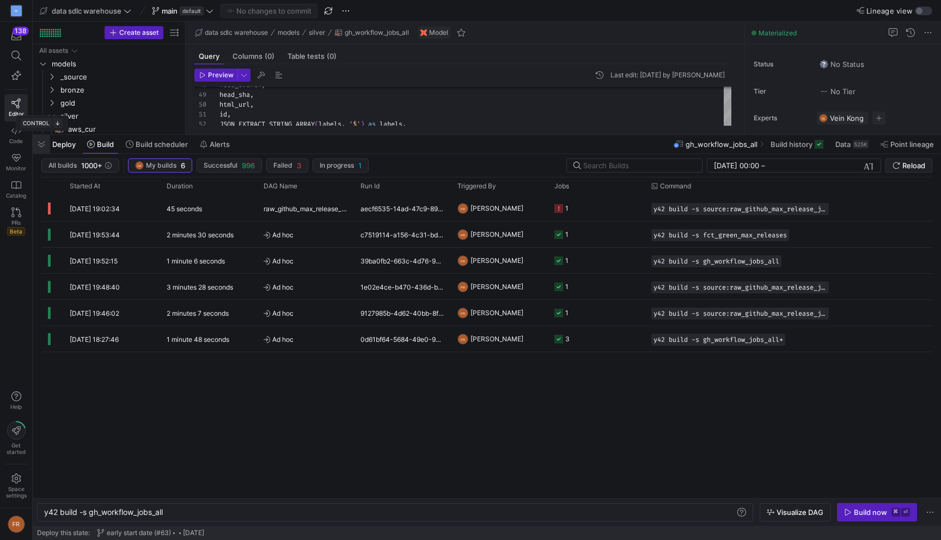
click at [43, 145] on span "button" at bounding box center [41, 144] width 17 height 19
